Goal: Navigation & Orientation: Find specific page/section

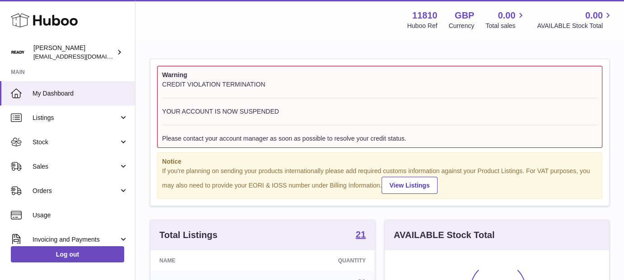
scroll to position [141, 224]
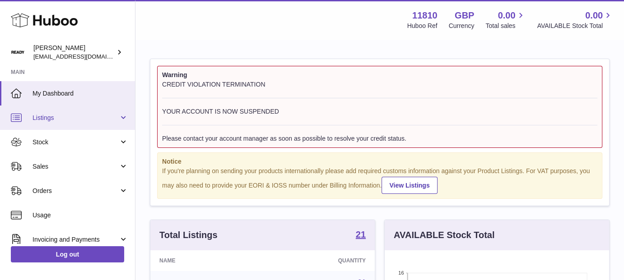
click at [97, 124] on link "Listings" at bounding box center [67, 118] width 135 height 24
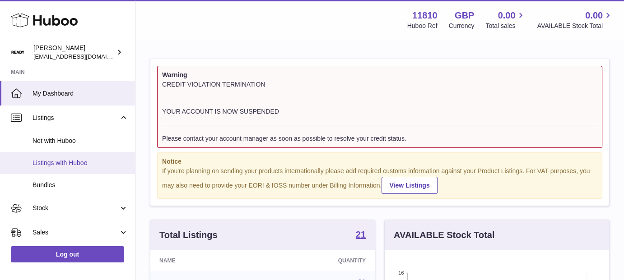
click at [70, 162] on span "Listings with Huboo" at bounding box center [81, 163] width 96 height 9
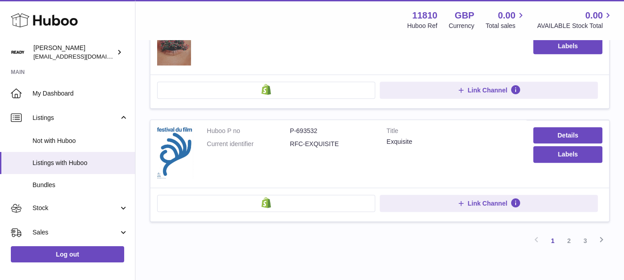
scroll to position [963, 0]
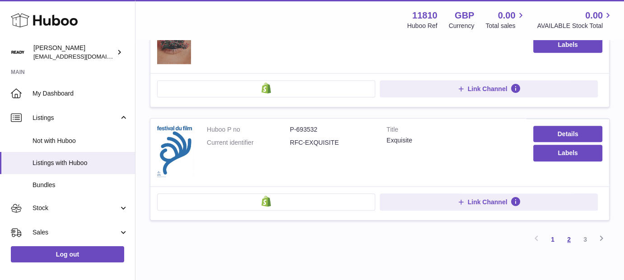
click at [571, 238] on link "2" at bounding box center [569, 240] width 16 height 16
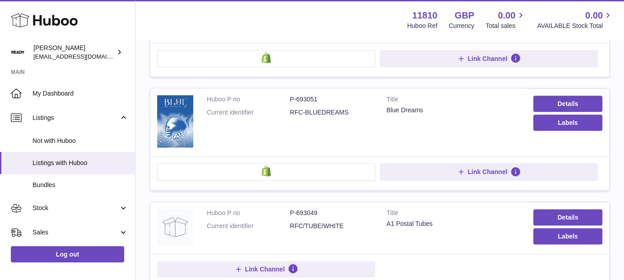
scroll to position [885, 0]
